Goal: Check status

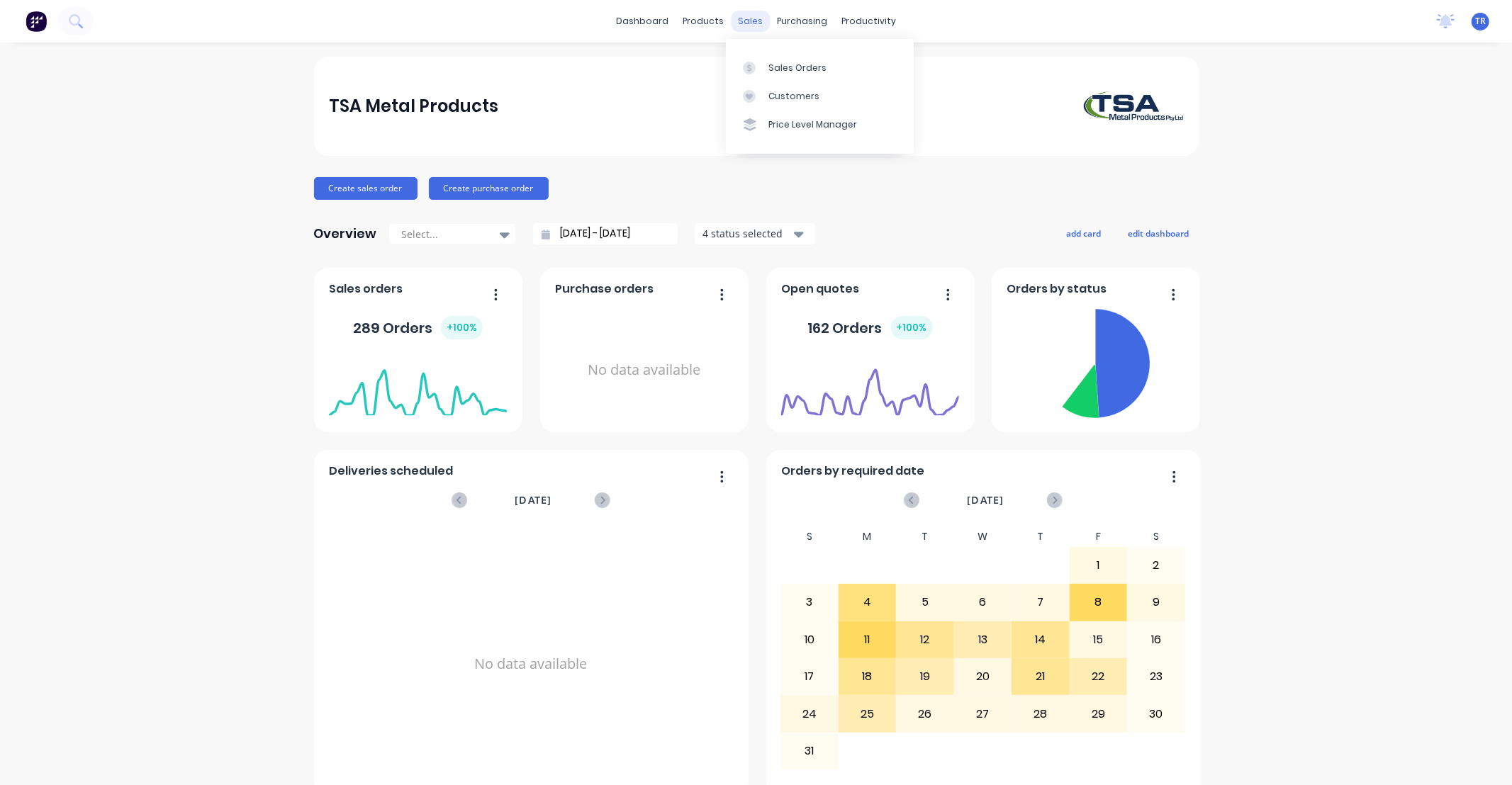
click at [747, 24] on div "sales" at bounding box center [750, 21] width 39 height 21
click at [785, 62] on div "Sales Orders" at bounding box center [797, 68] width 58 height 13
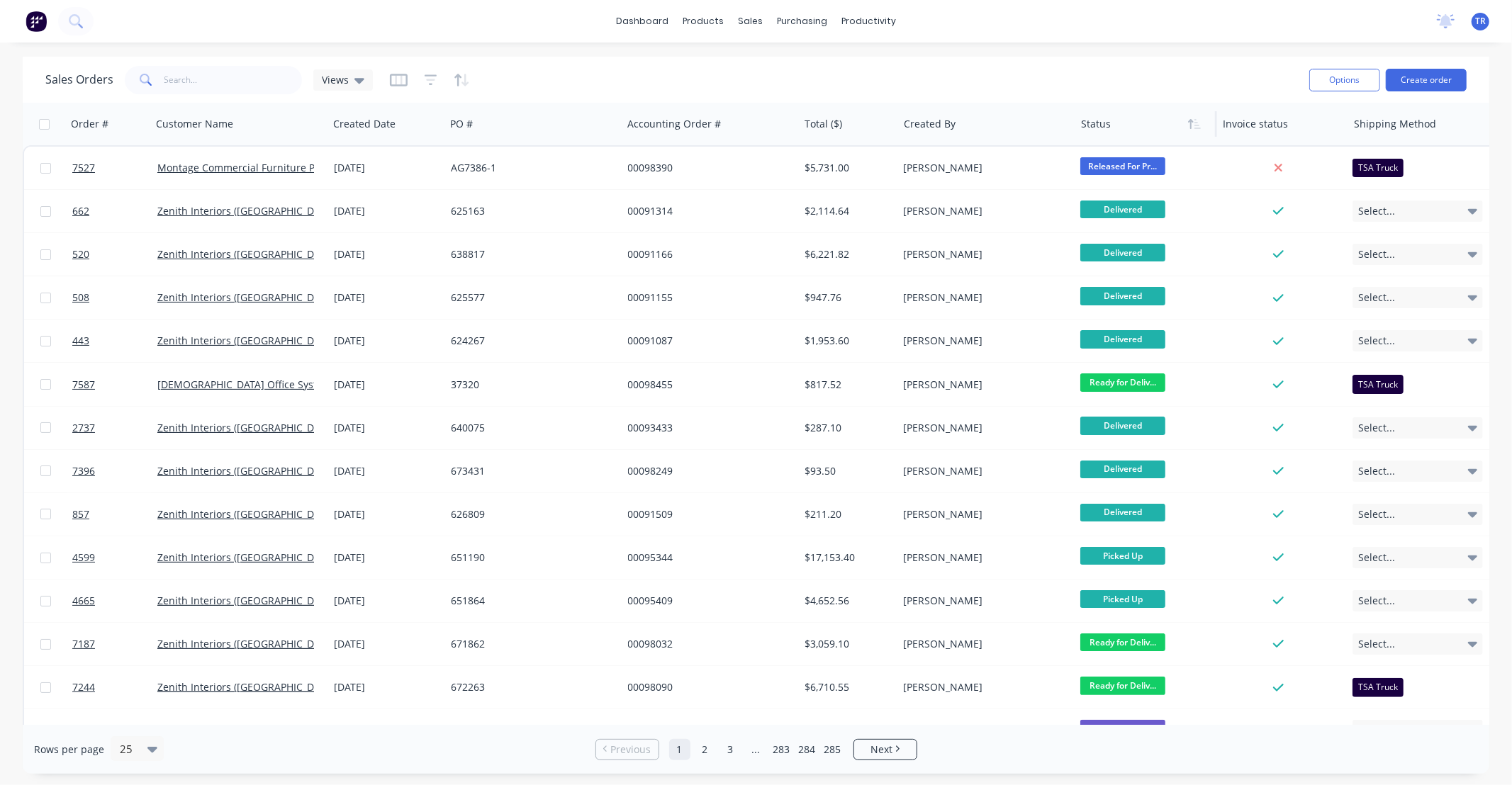
click at [1131, 124] on div at bounding box center [1142, 124] width 124 height 28
click at [1187, 128] on icon "button" at bounding box center [1194, 124] width 13 height 11
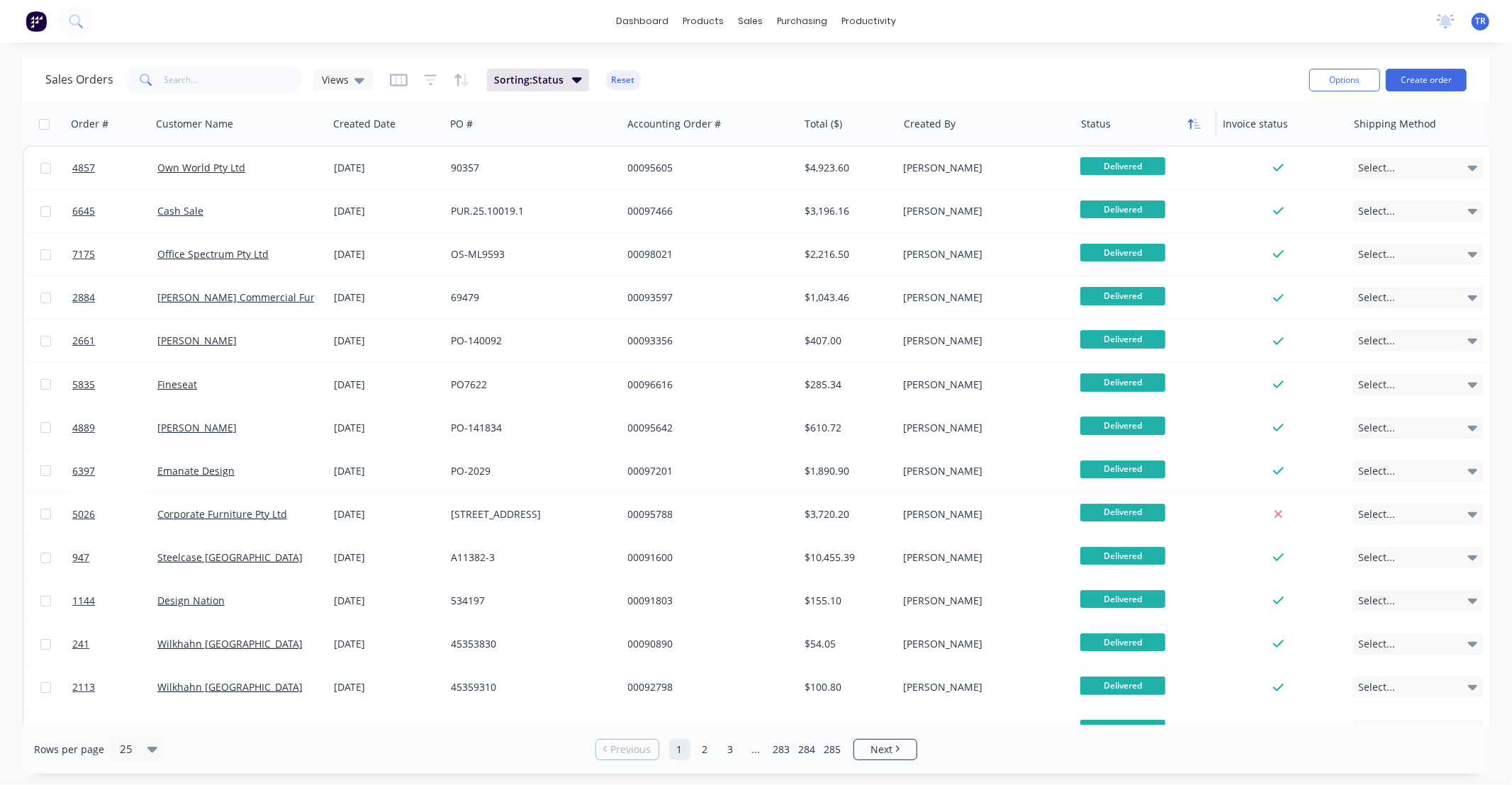
click at [1186, 123] on button "button" at bounding box center [1194, 124] width 21 height 21
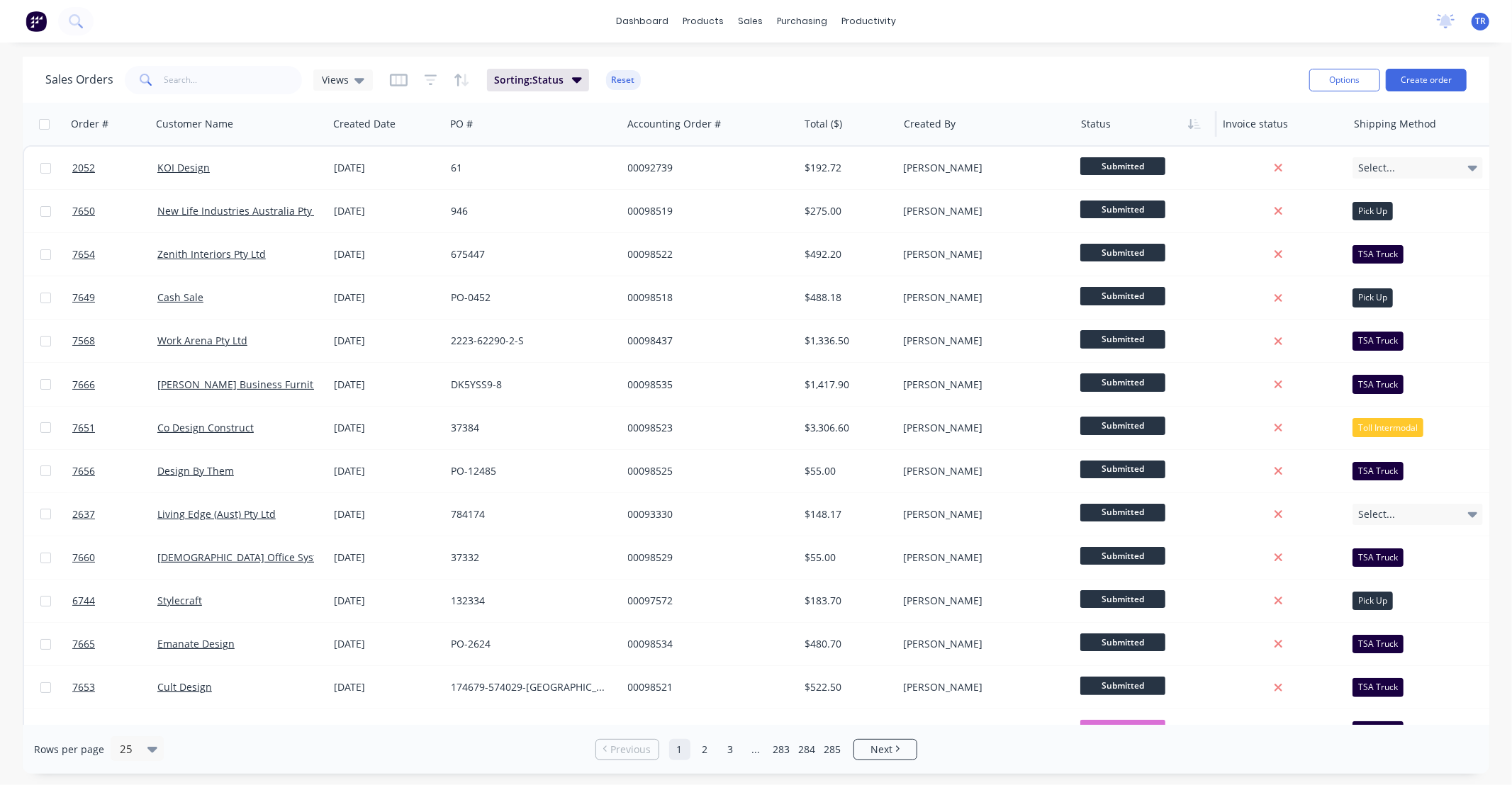
click at [1097, 123] on div at bounding box center [1142, 124] width 124 height 28
click at [1097, 129] on div at bounding box center [1142, 124] width 124 height 28
click at [1185, 83] on div "Sales Orders Views Sorting: Status Reset" at bounding box center [671, 80] width 1253 height 35
click at [748, 19] on div "sales" at bounding box center [750, 21] width 39 height 21
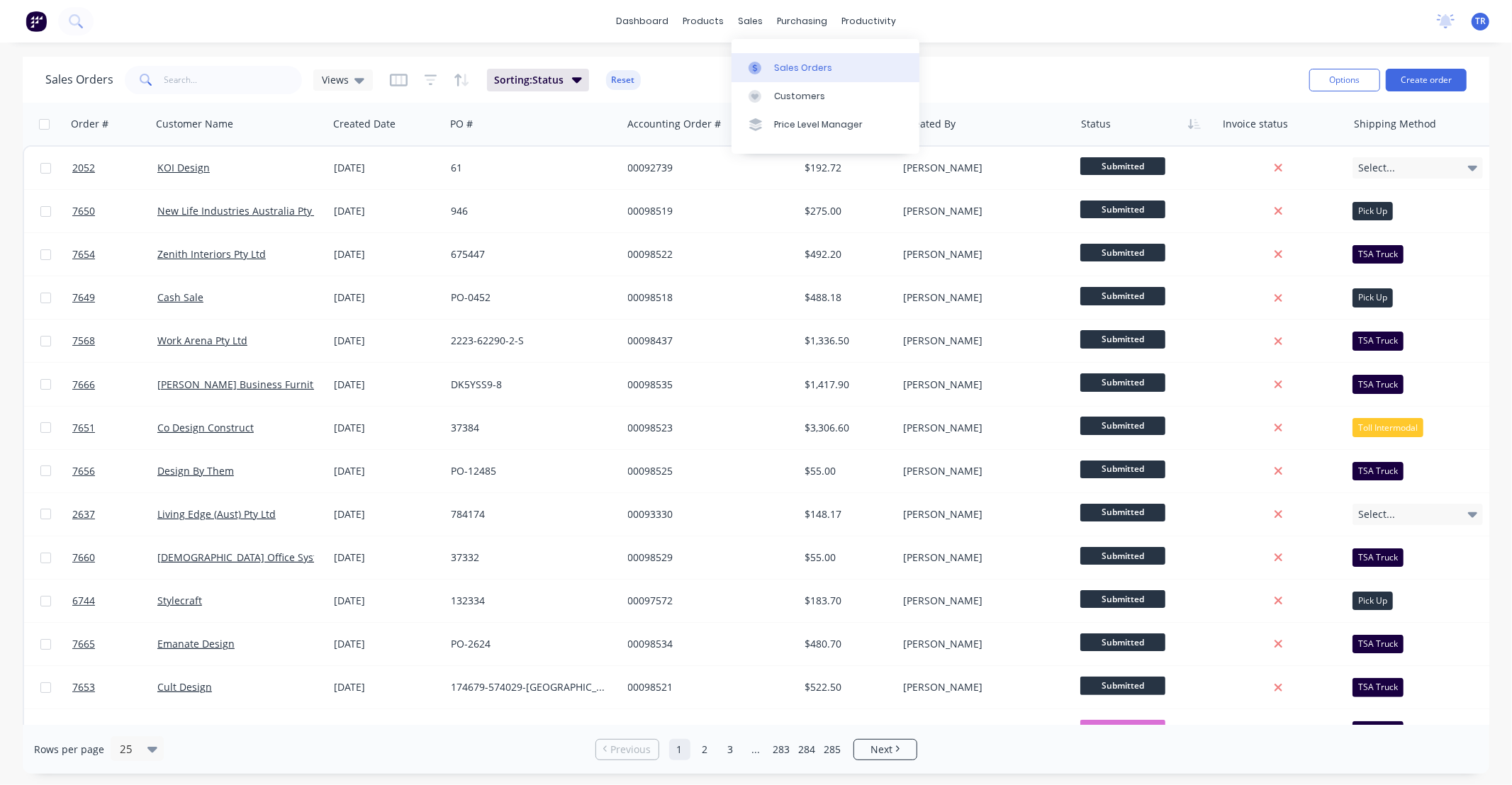
click at [808, 64] on div "Sales Orders" at bounding box center [802, 68] width 58 height 13
click at [1163, 89] on div "Sales Orders Views Sorting: Status Reset" at bounding box center [671, 80] width 1253 height 35
click at [1193, 131] on button "button" at bounding box center [1194, 124] width 21 height 21
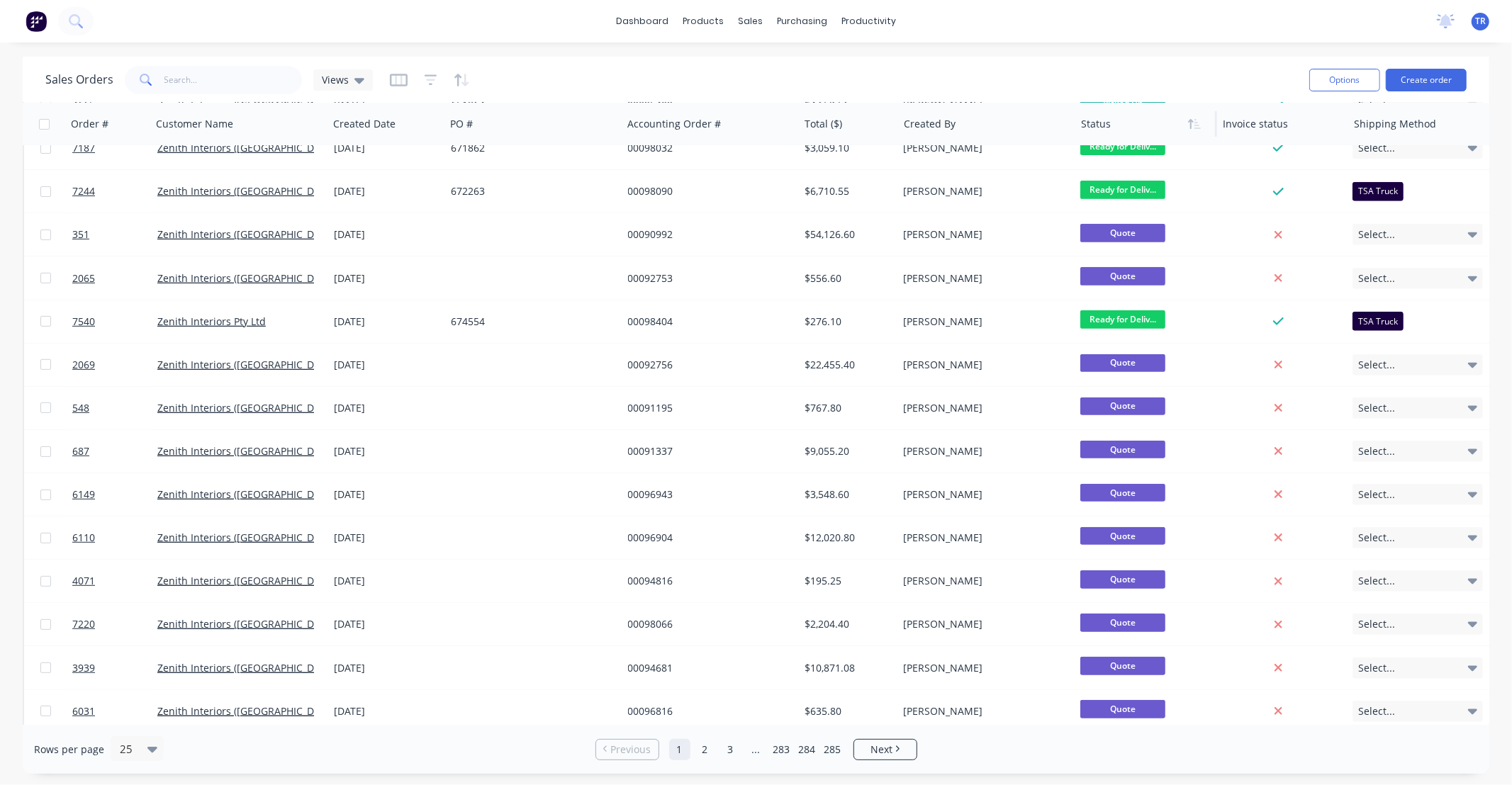
scroll to position [509, 0]
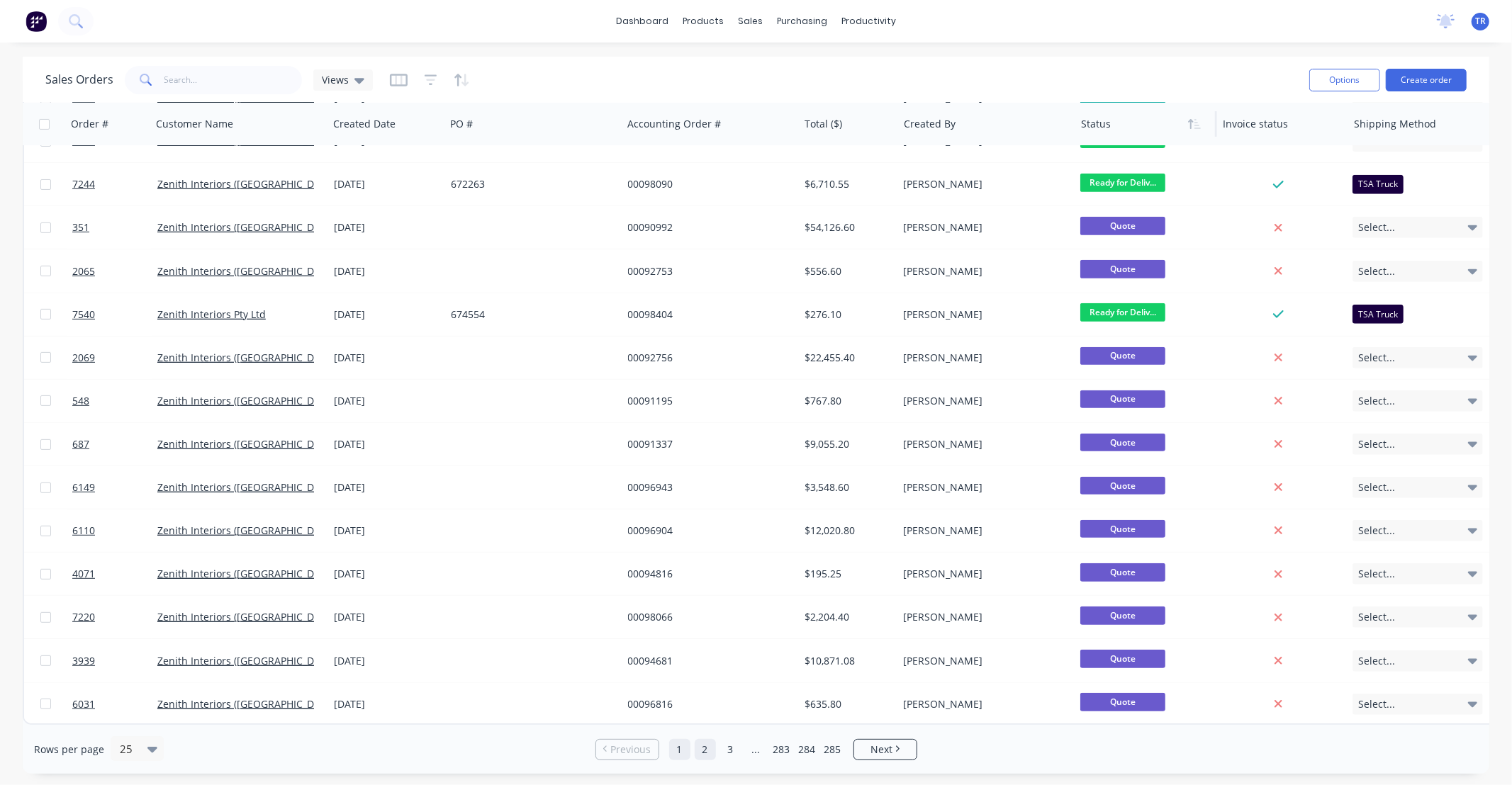
click at [703, 753] on link "2" at bounding box center [704, 749] width 21 height 21
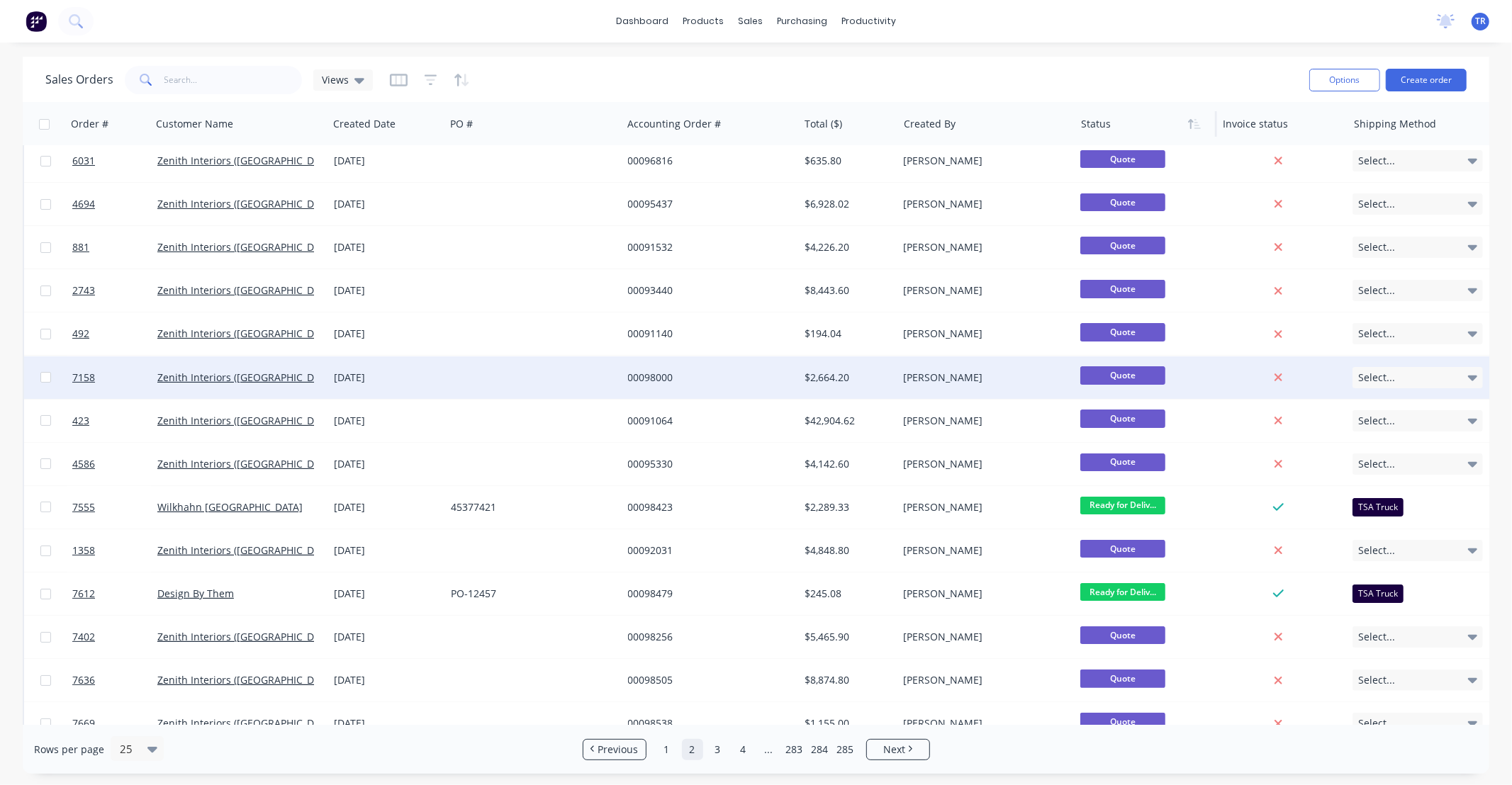
scroll to position [0, 0]
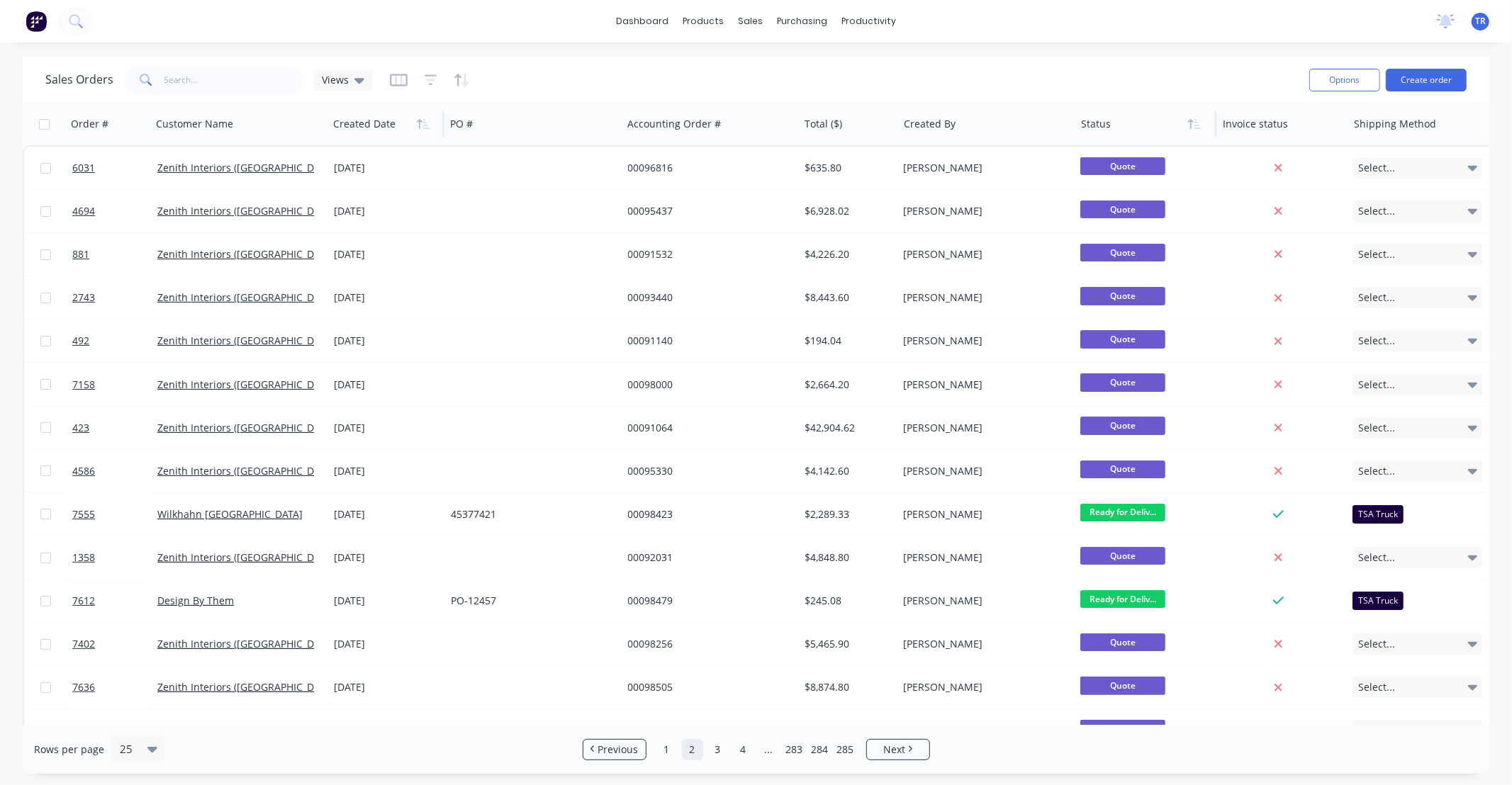
click at [402, 128] on div at bounding box center [383, 124] width 101 height 28
click at [421, 128] on icon "button" at bounding box center [423, 124] width 13 height 11
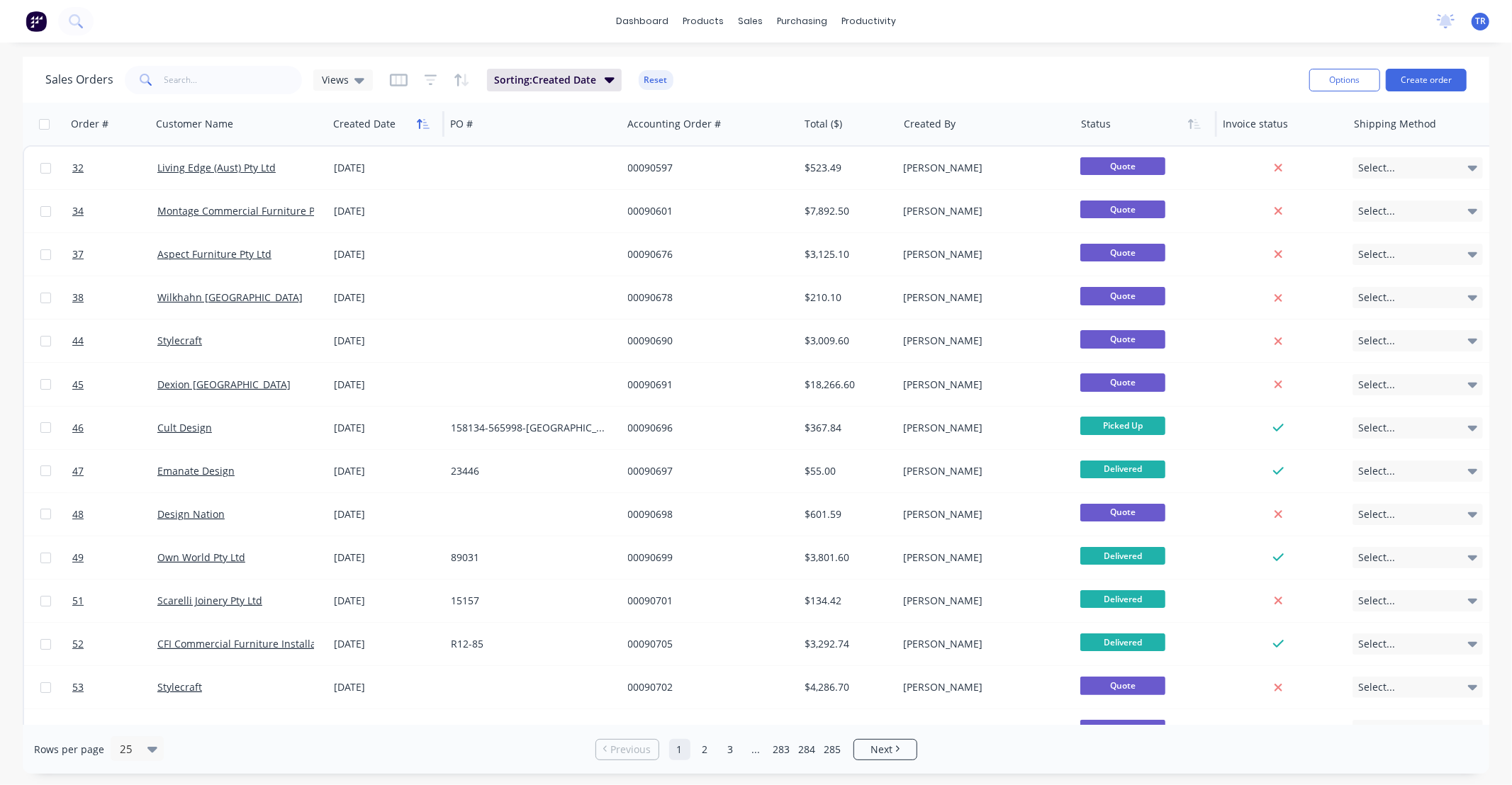
click at [426, 123] on icon "button" at bounding box center [423, 124] width 13 height 11
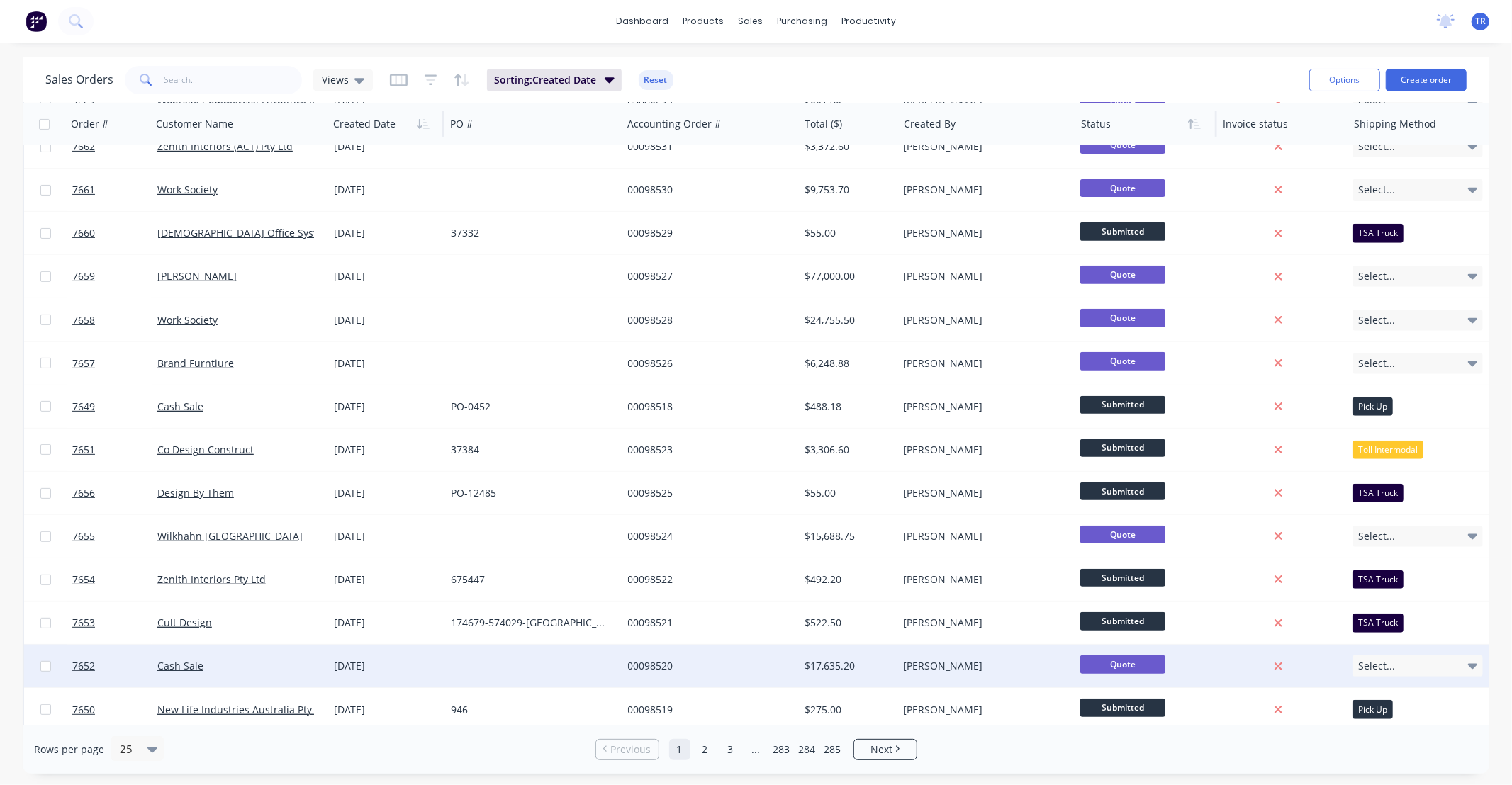
scroll to position [509, 0]
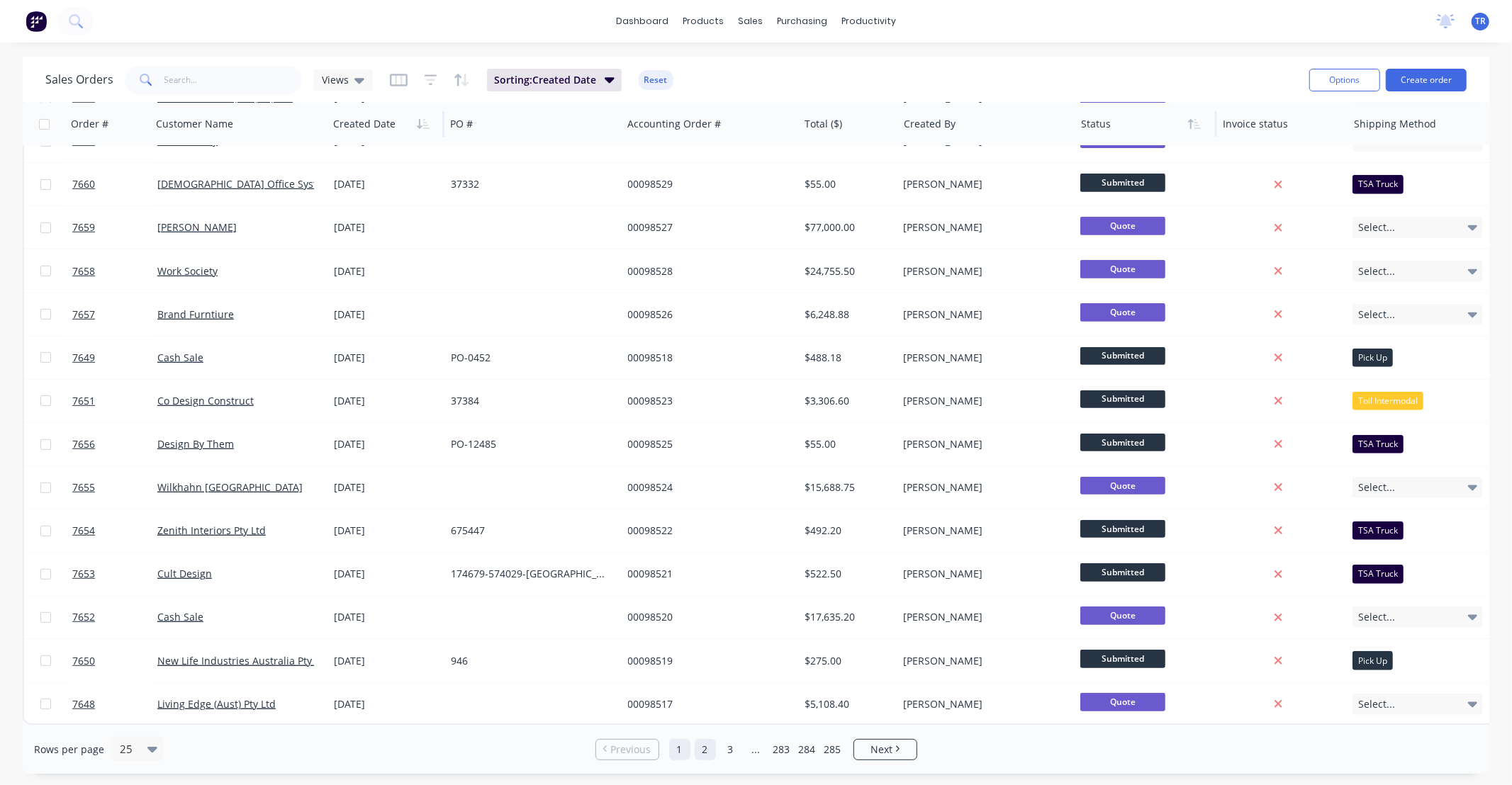
click at [706, 753] on link "2" at bounding box center [704, 749] width 21 height 21
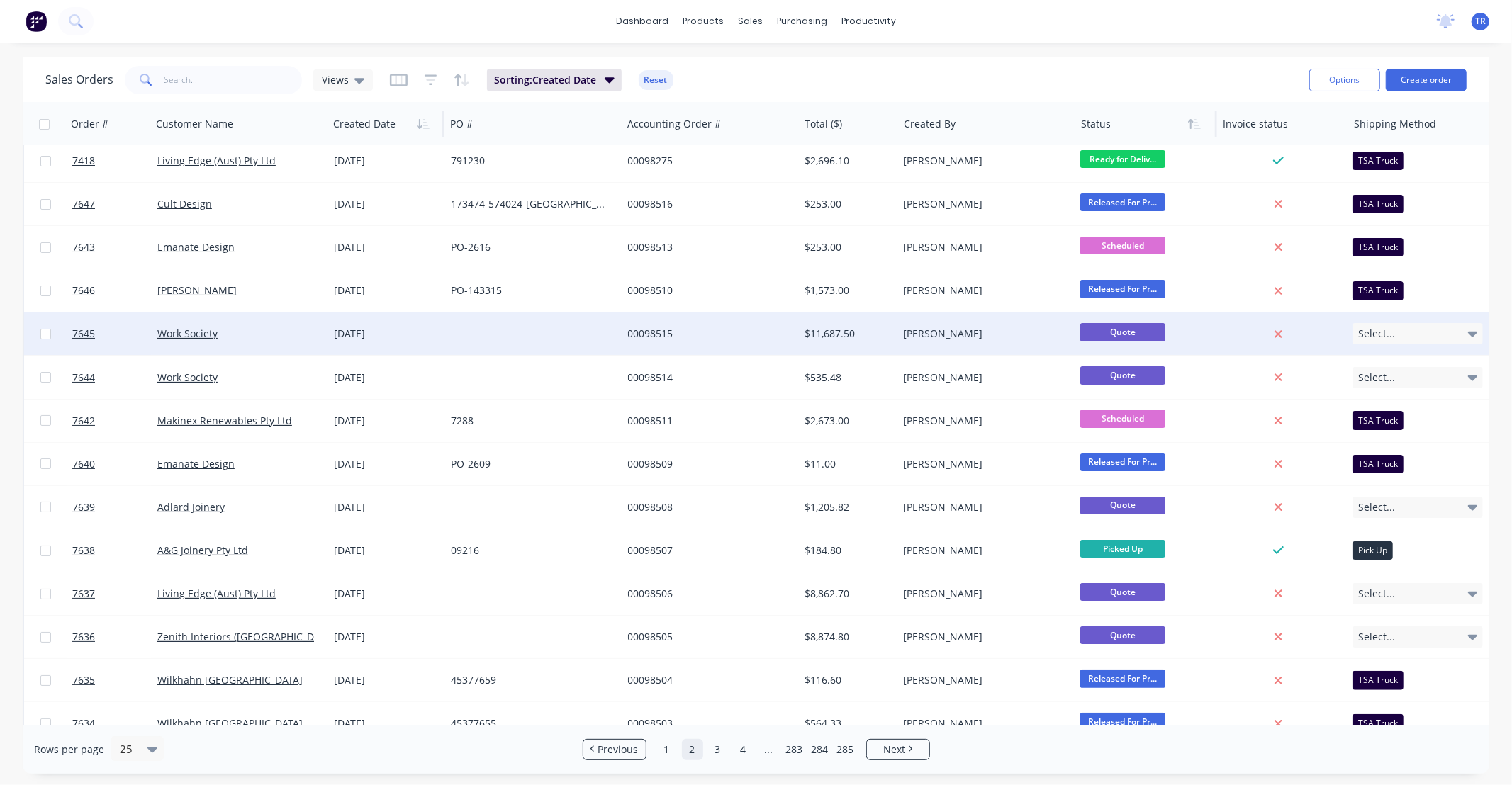
scroll to position [0, 0]
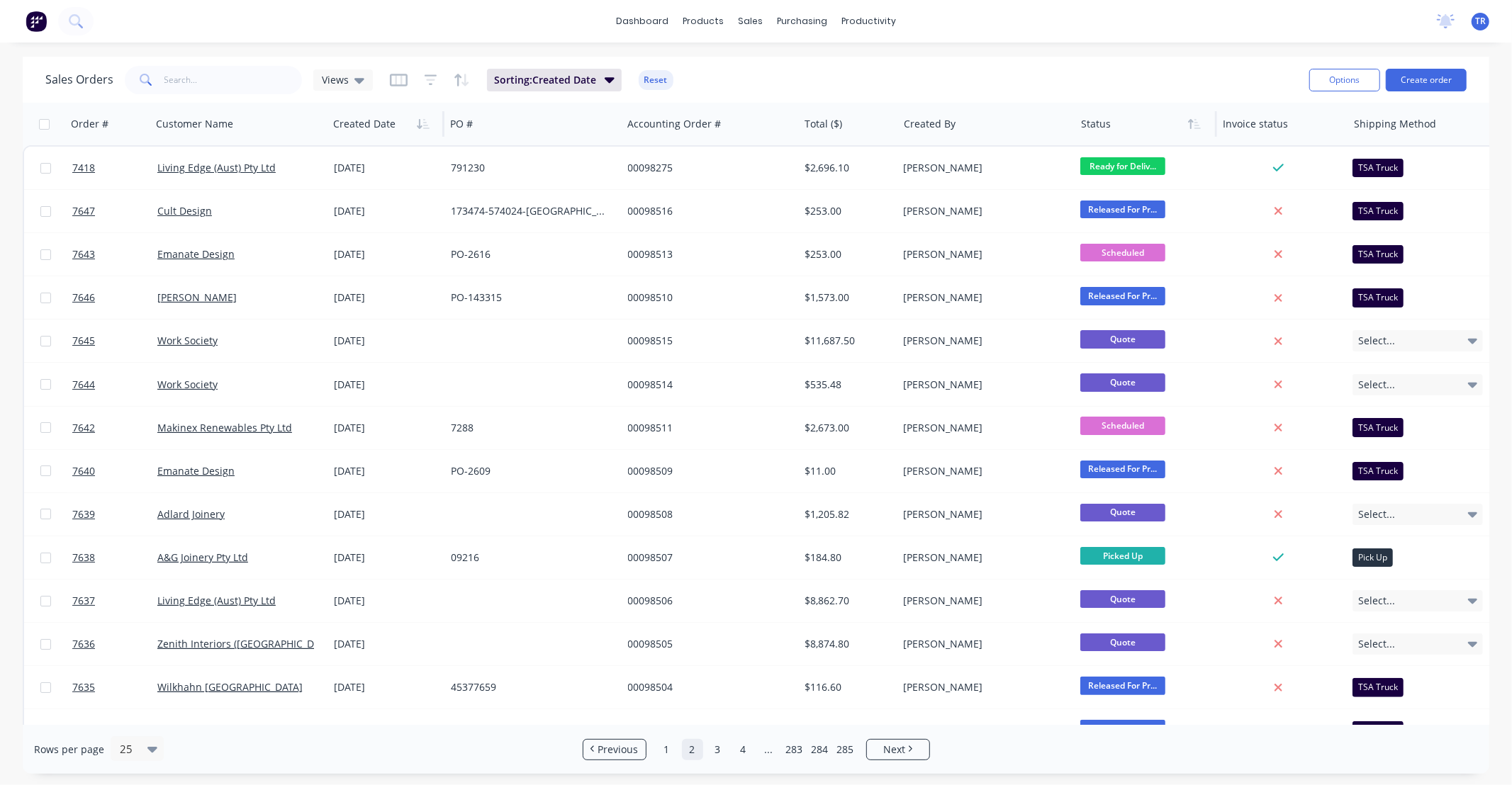
drag, startPoint x: 1113, startPoint y: 23, endPoint x: 1173, endPoint y: 3, distance: 63.2
click at [1115, 23] on div "dashboard products sales purchasing productivity dashboard products Product Cat…" at bounding box center [756, 21] width 1512 height 42
